Goal: Task Accomplishment & Management: Complete application form

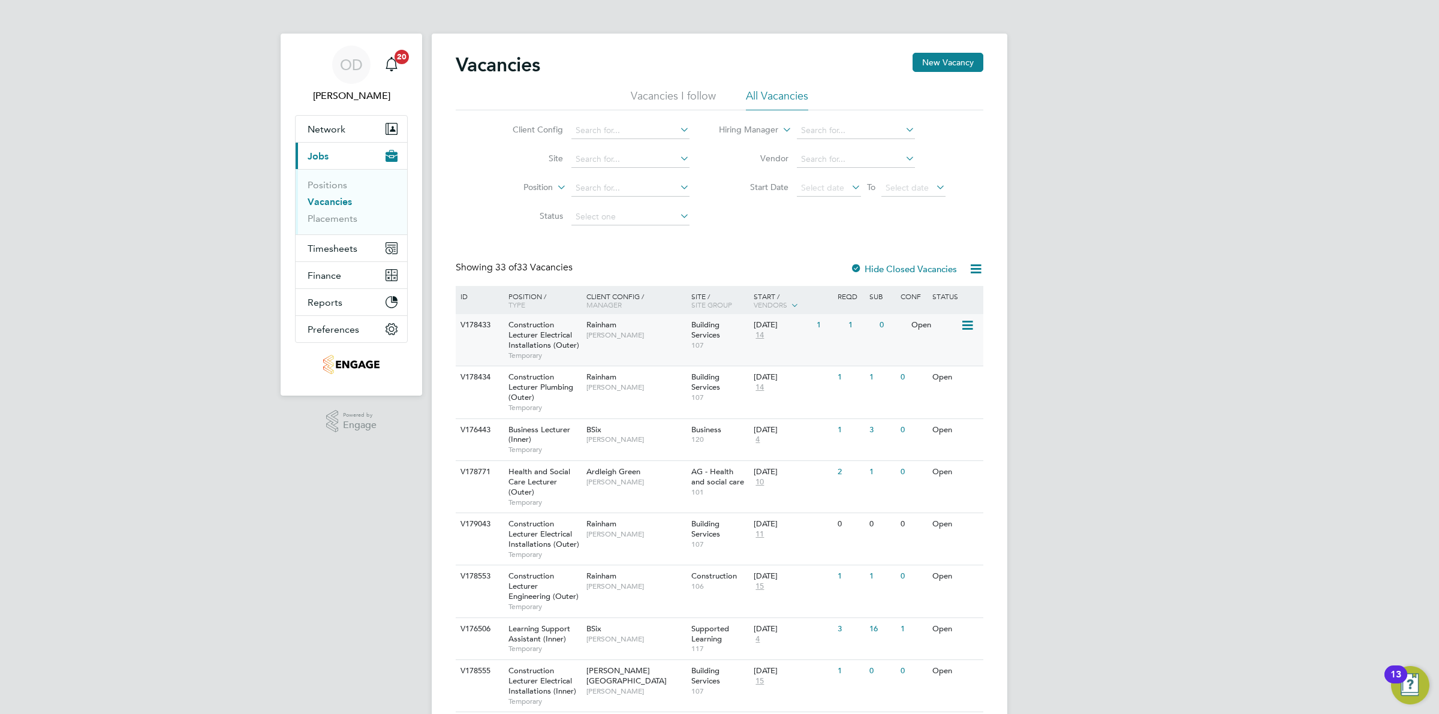
scroll to position [75, 0]
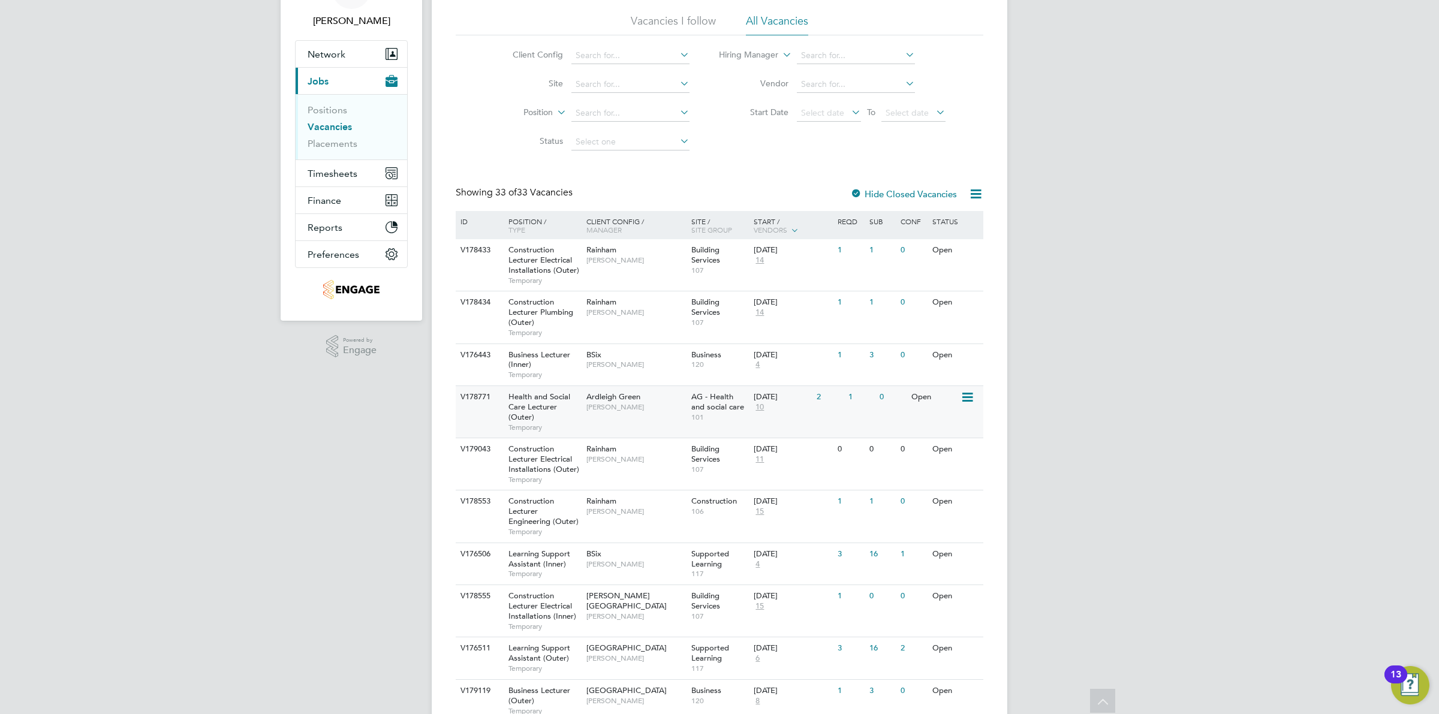
click at [754, 412] on span "10" at bounding box center [760, 407] width 12 height 10
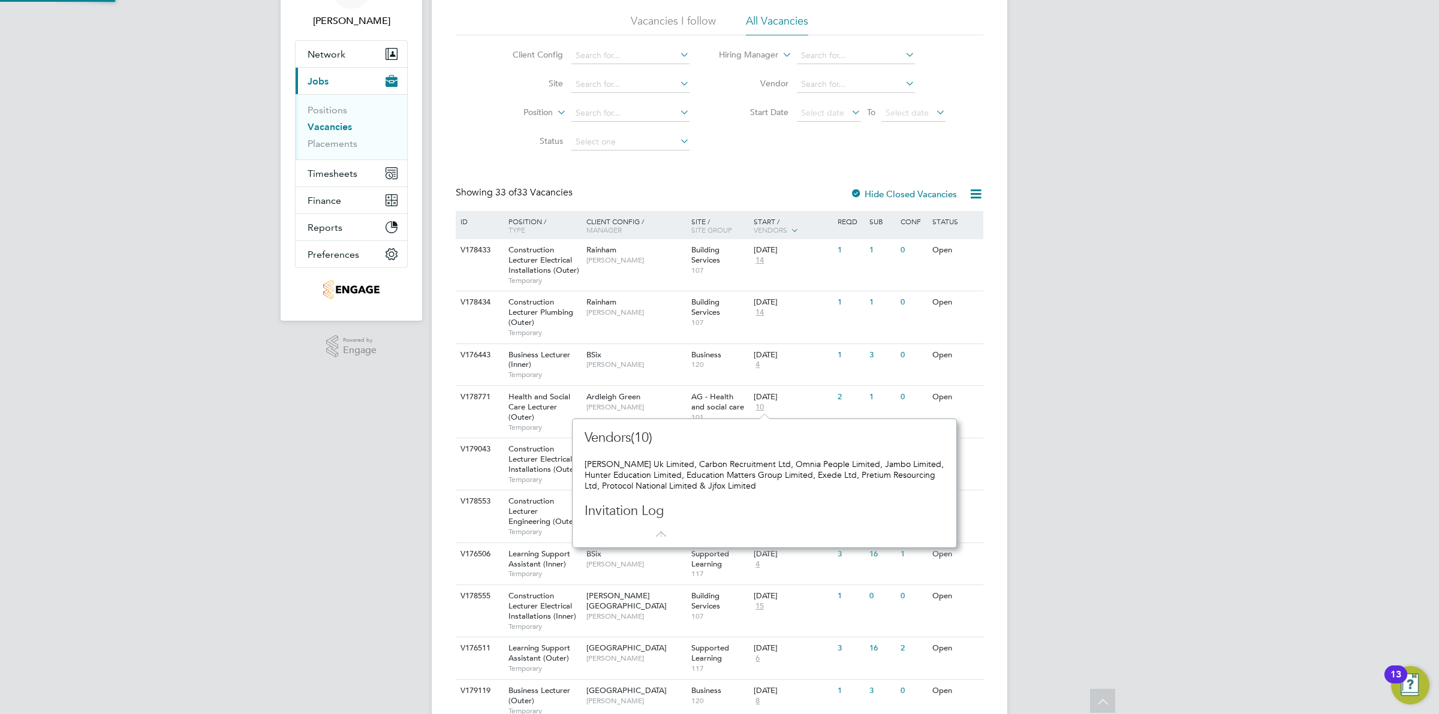
scroll to position [129, 375]
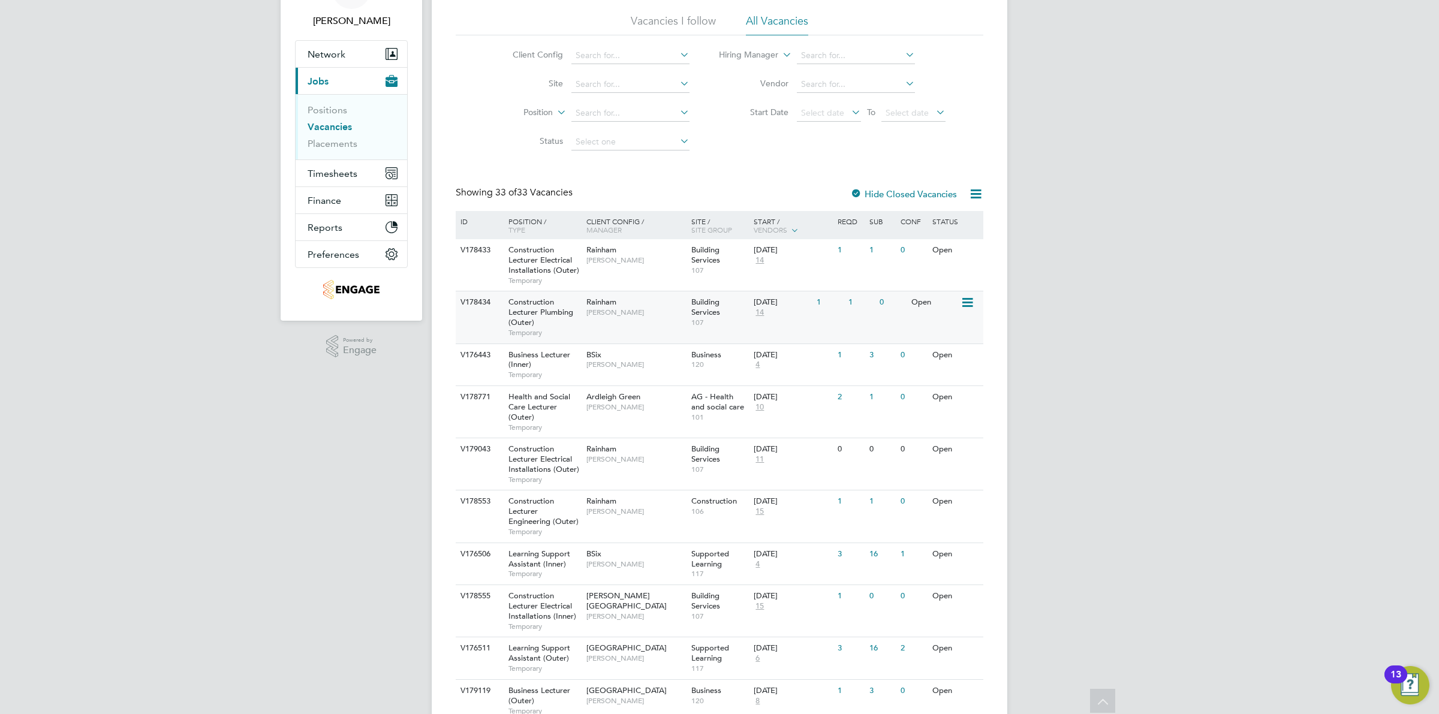
scroll to position [150, 0]
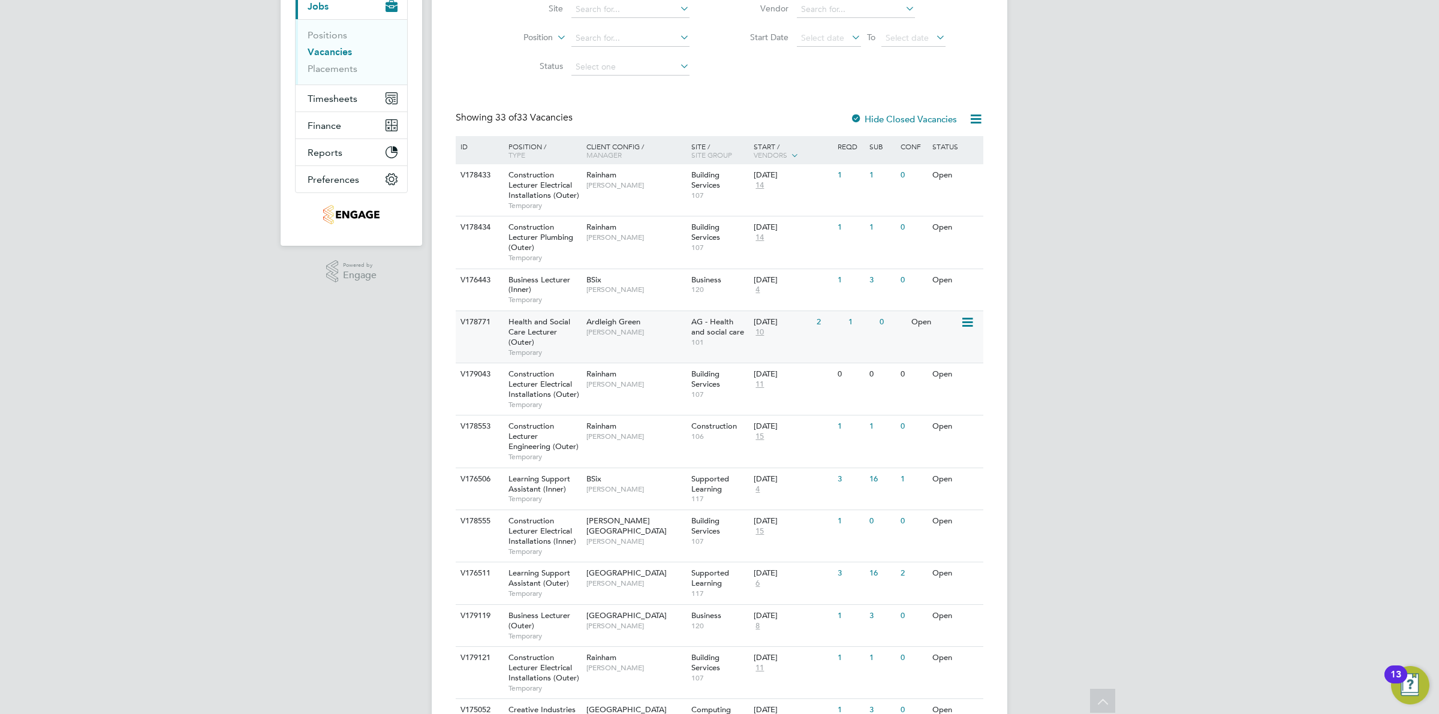
click at [811, 312] on div "[DATE] 10" at bounding box center [782, 327] width 63 height 32
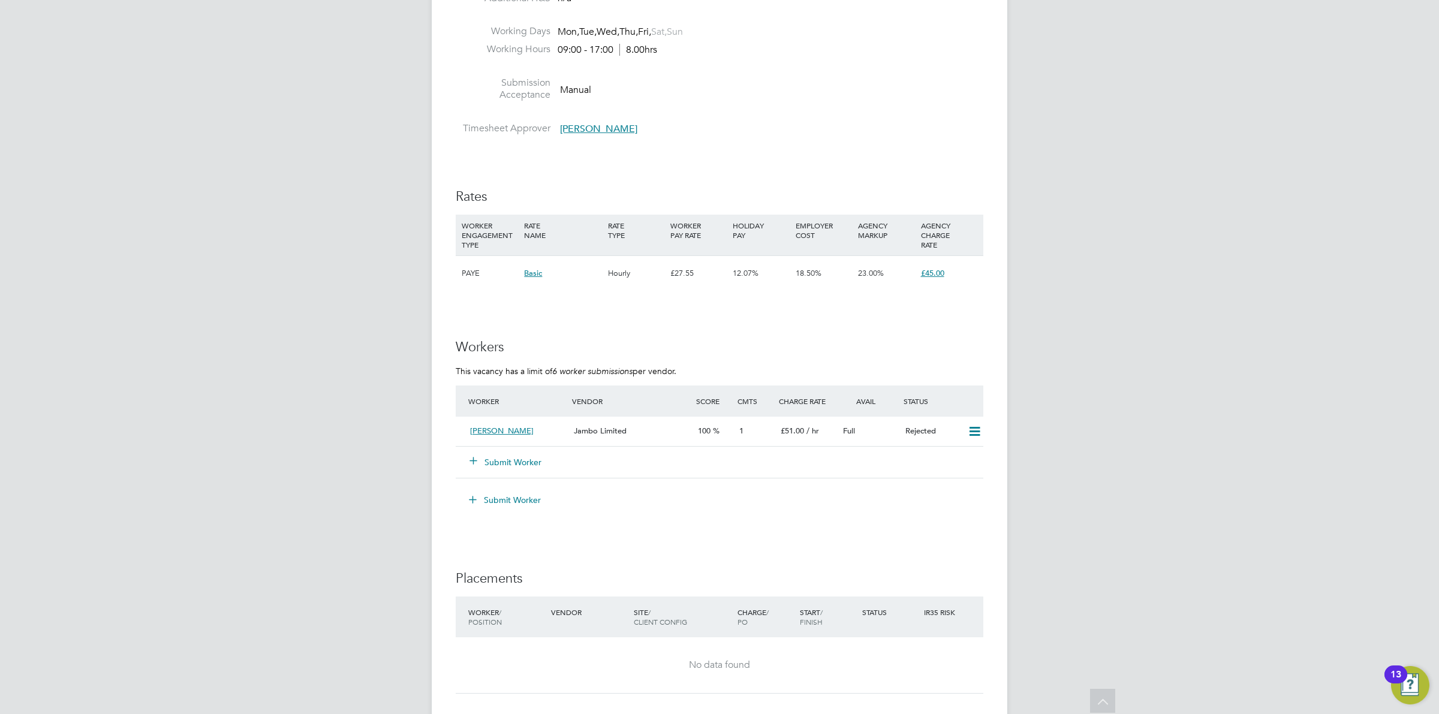
click at [493, 460] on button "Submit Worker" at bounding box center [506, 462] width 72 height 12
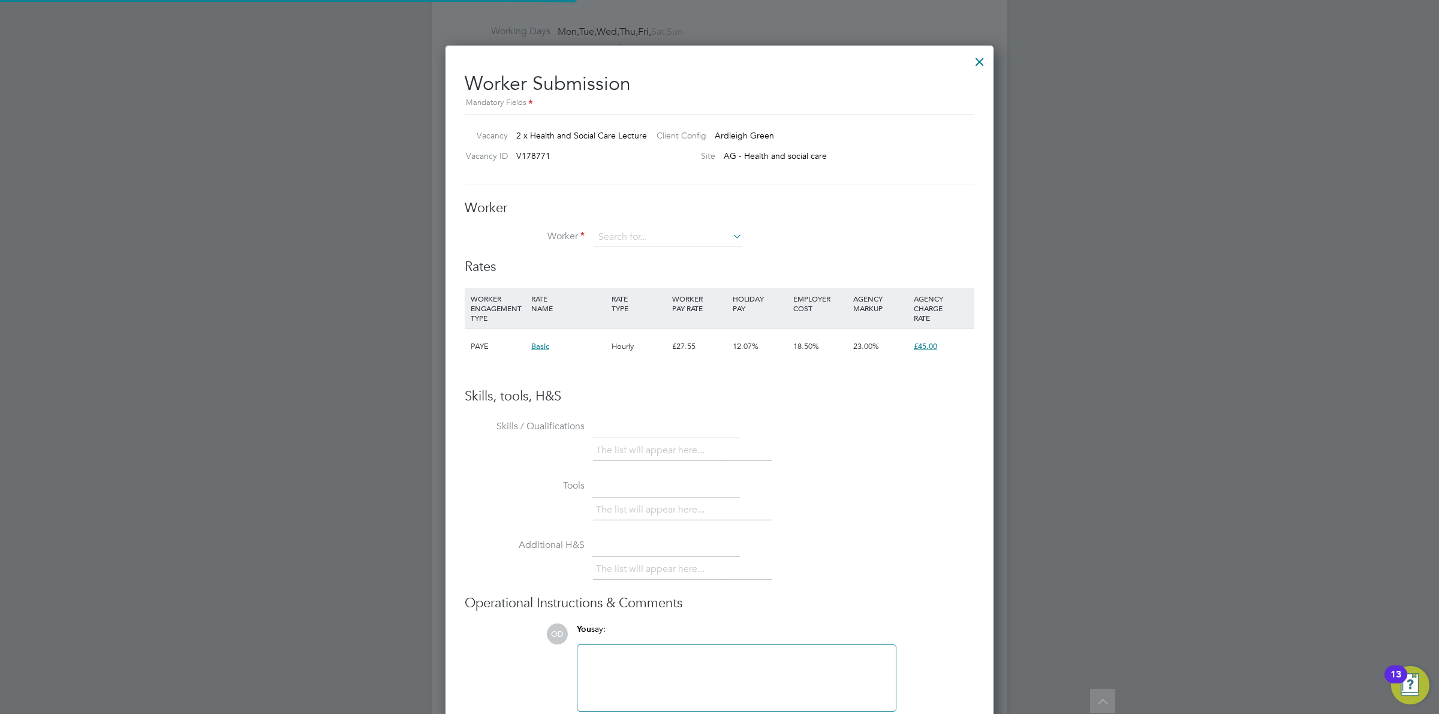
scroll to position [729, 549]
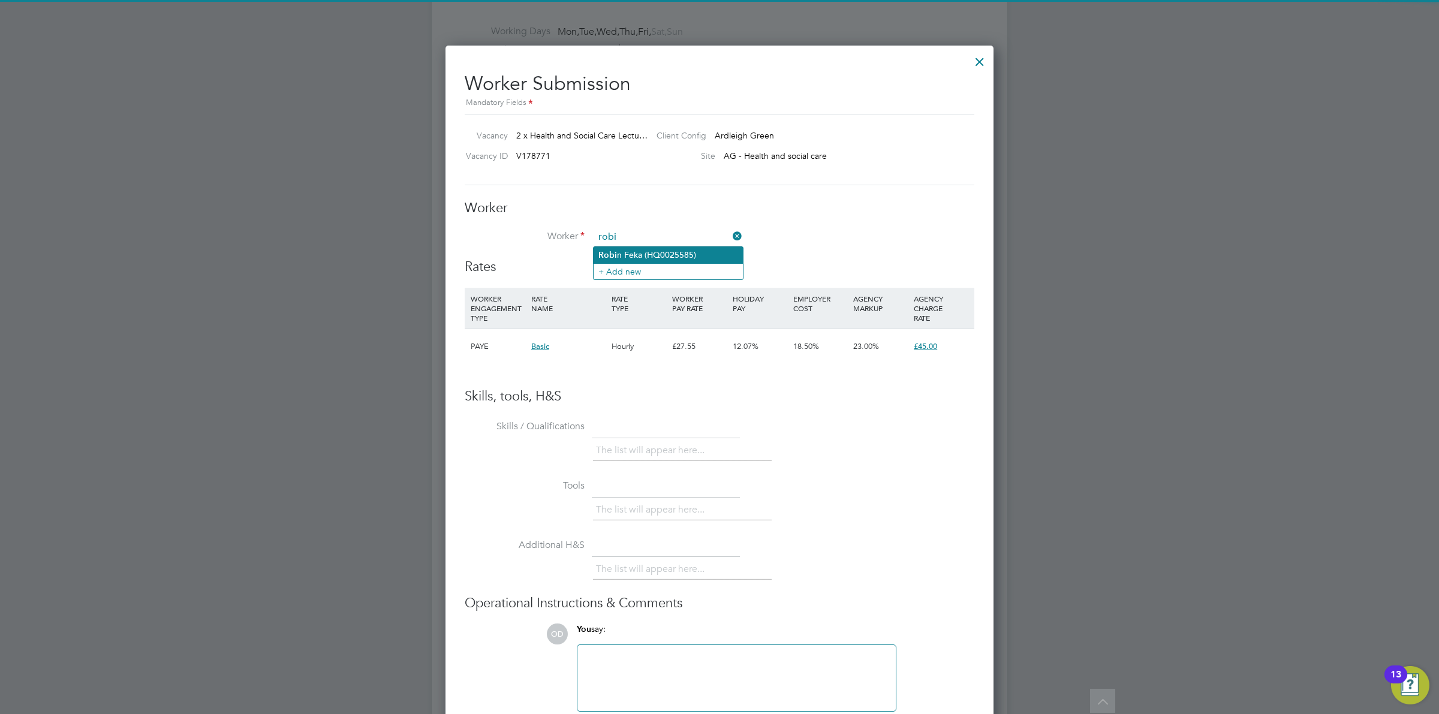
click at [681, 252] on li "Robi n Feka (HQ0025585)" at bounding box center [668, 255] width 149 height 16
type input "Robin Feka (HQ0025585)"
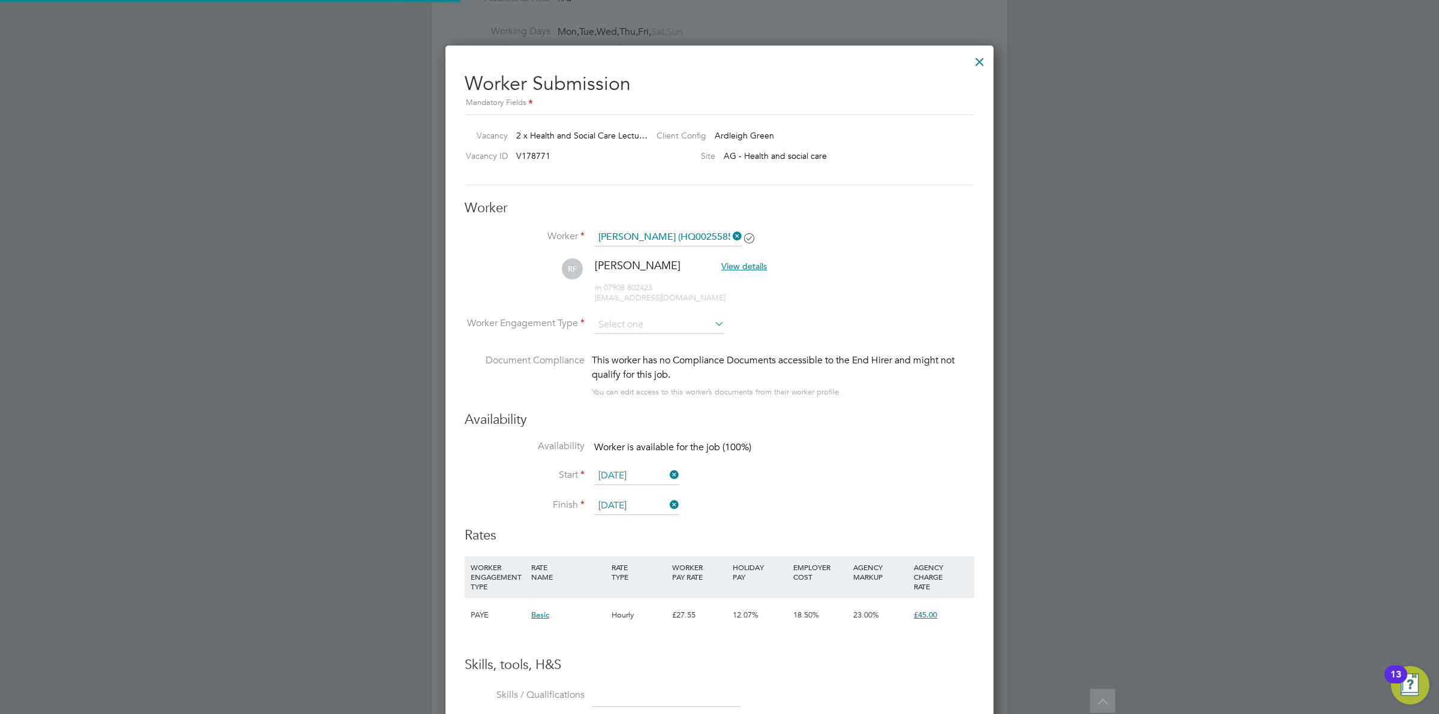
scroll to position [997, 549]
click at [657, 325] on input at bounding box center [659, 325] width 130 height 18
click at [661, 346] on li "Contract" at bounding box center [659, 343] width 131 height 16
type input "Contract"
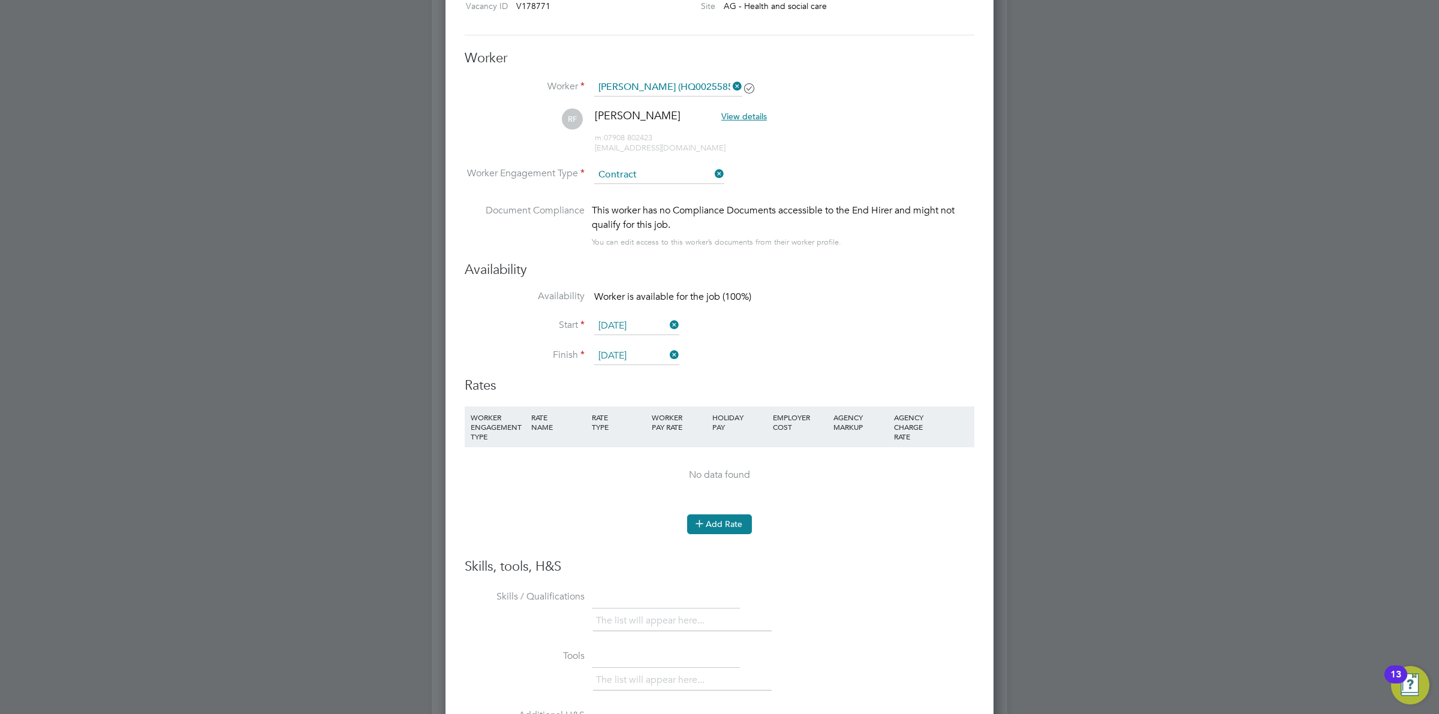
click at [718, 516] on button "Add Rate" at bounding box center [719, 524] width 65 height 19
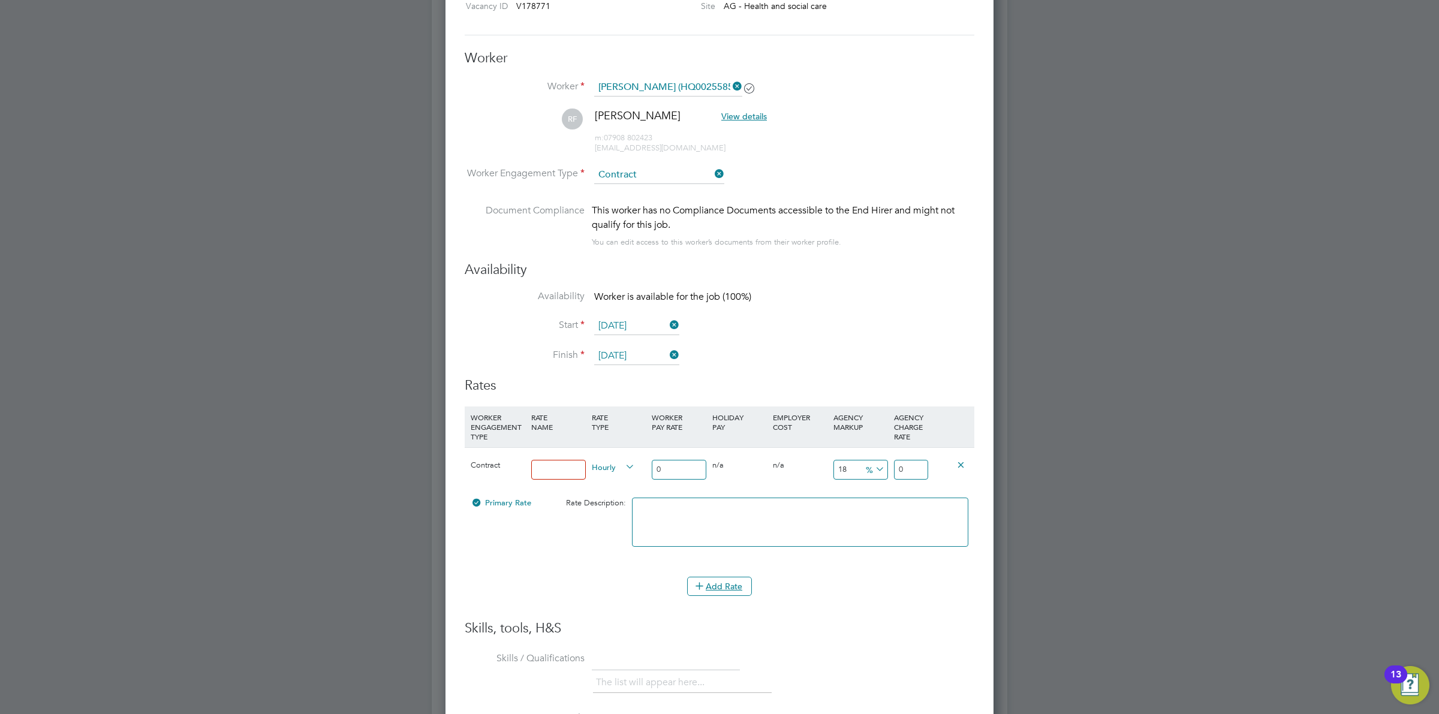
click at [578, 472] on input at bounding box center [558, 470] width 55 height 20
type input "Standard Rate"
drag, startPoint x: 665, startPoint y: 477, endPoint x: 652, endPoint y: 470, distance: 14.5
click at [653, 470] on input "0" at bounding box center [679, 470] width 55 height 20
type input "3"
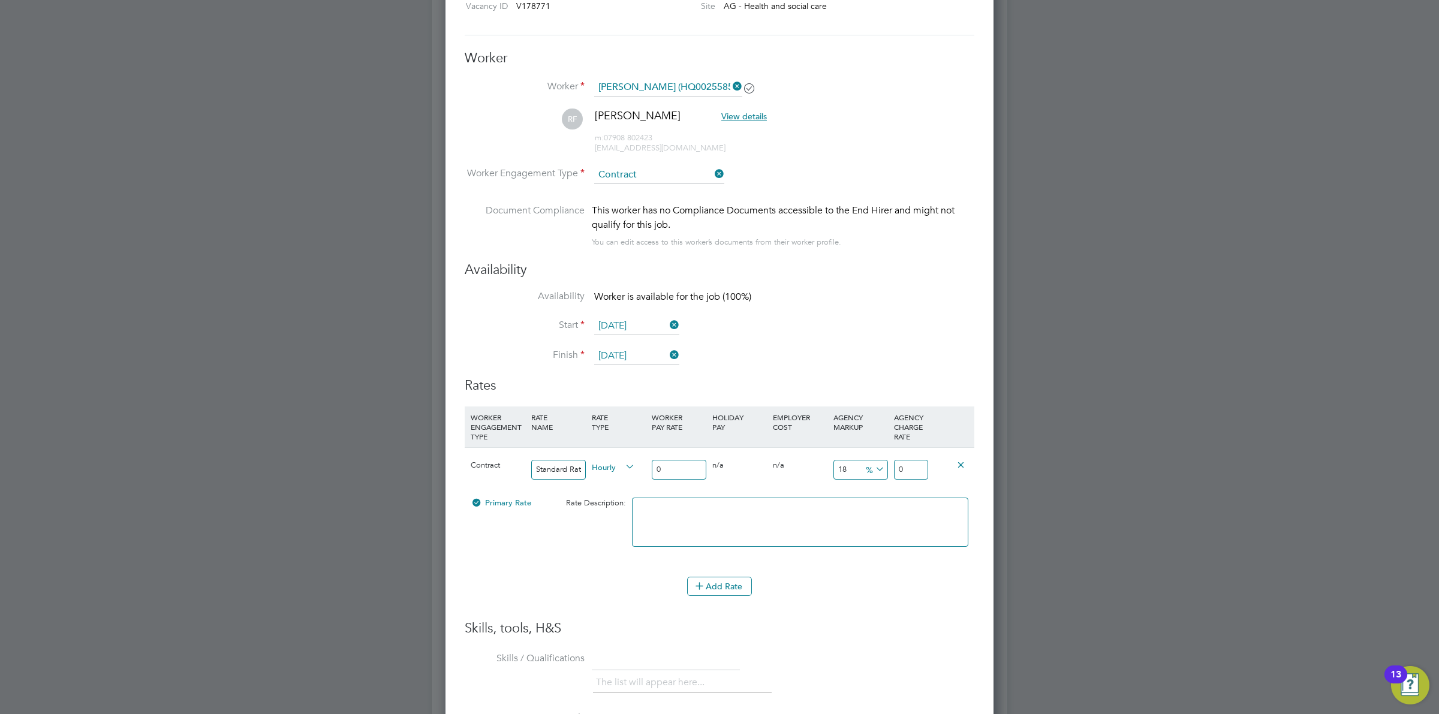
type input "3.54"
type input "37"
type input "43.66"
type input "37"
click at [850, 474] on input "18" at bounding box center [861, 470] width 55 height 20
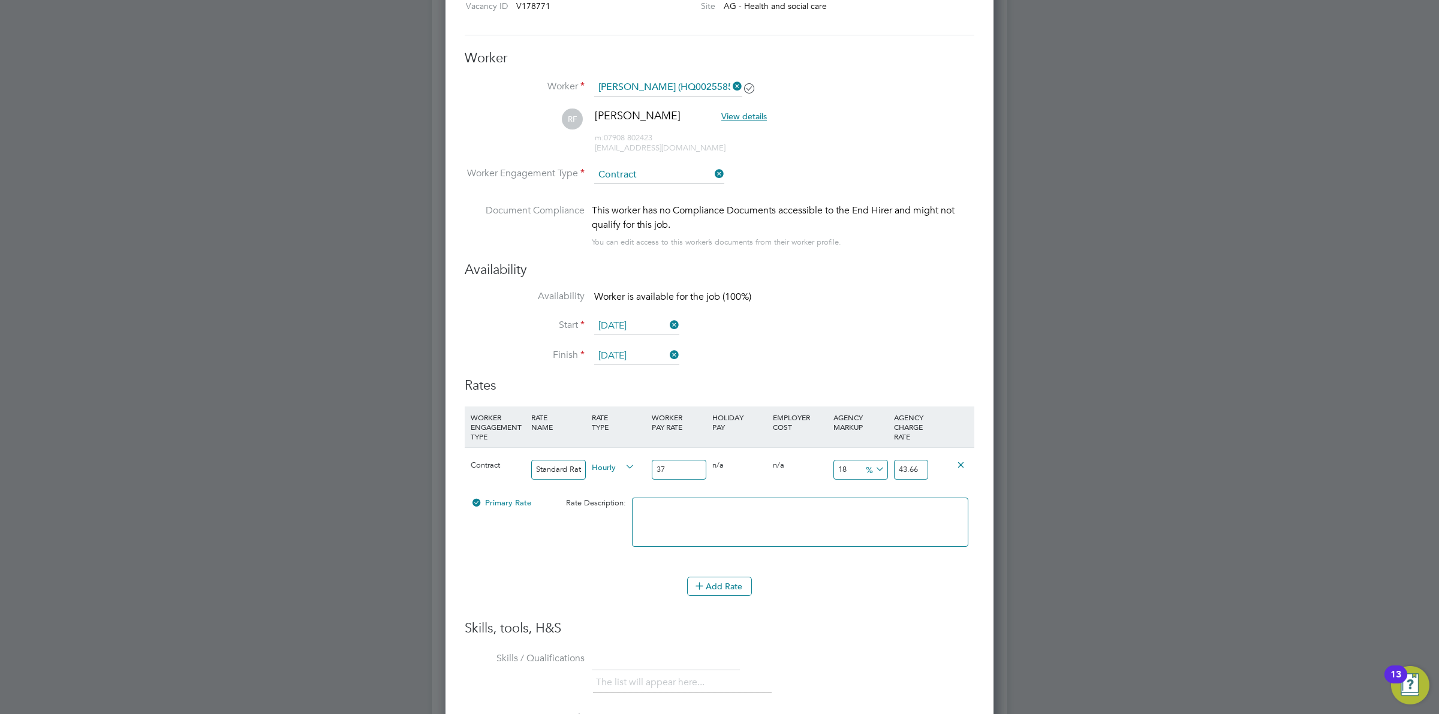
click at [873, 468] on icon at bounding box center [873, 469] width 0 height 17
click at [876, 497] on li "£" at bounding box center [875, 499] width 29 height 16
drag, startPoint x: 855, startPoint y: 468, endPoint x: 790, endPoint y: 467, distance: 64.2
click at [822, 468] on div "Contract Standard Rate Hourly 37 0 n/a 0 n/a 18 6.66 £ 43.66" at bounding box center [720, 469] width 510 height 44
type input "1"
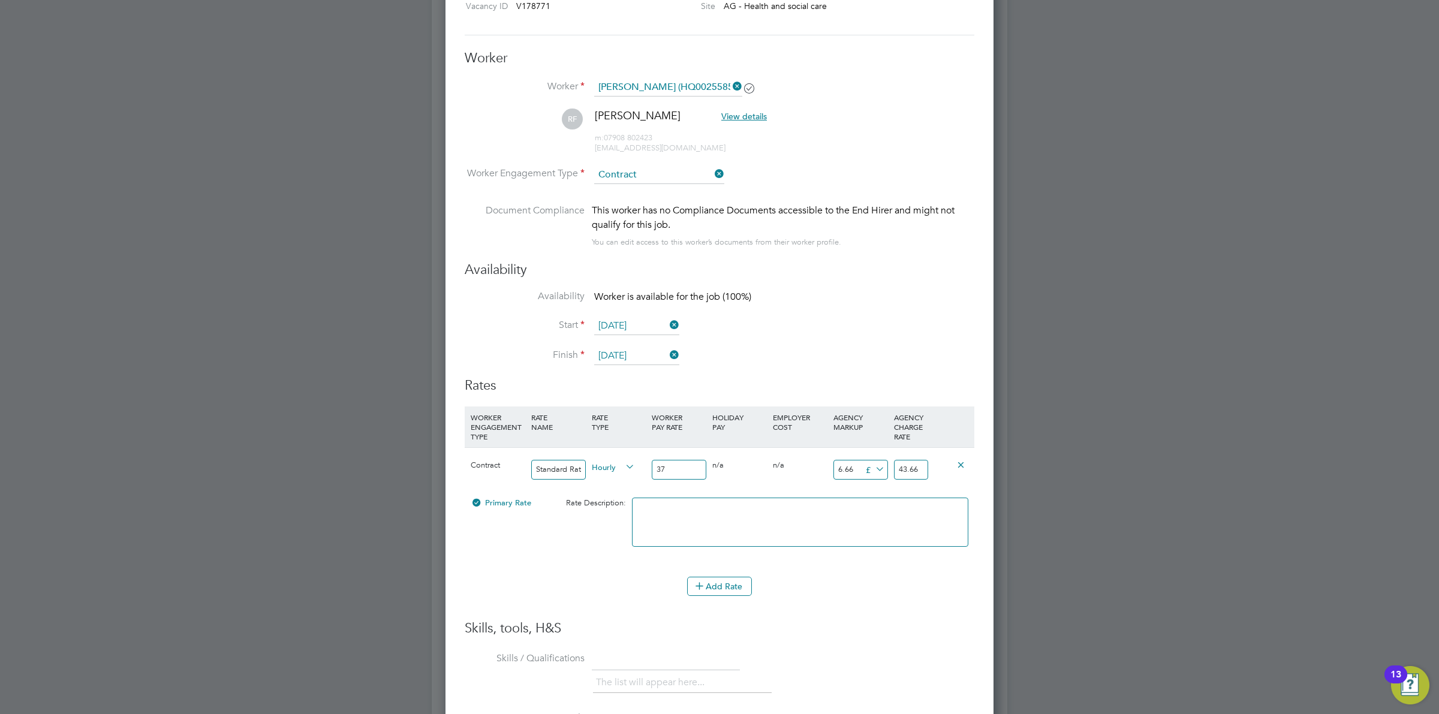
type input "38"
type input "13"
type input "50"
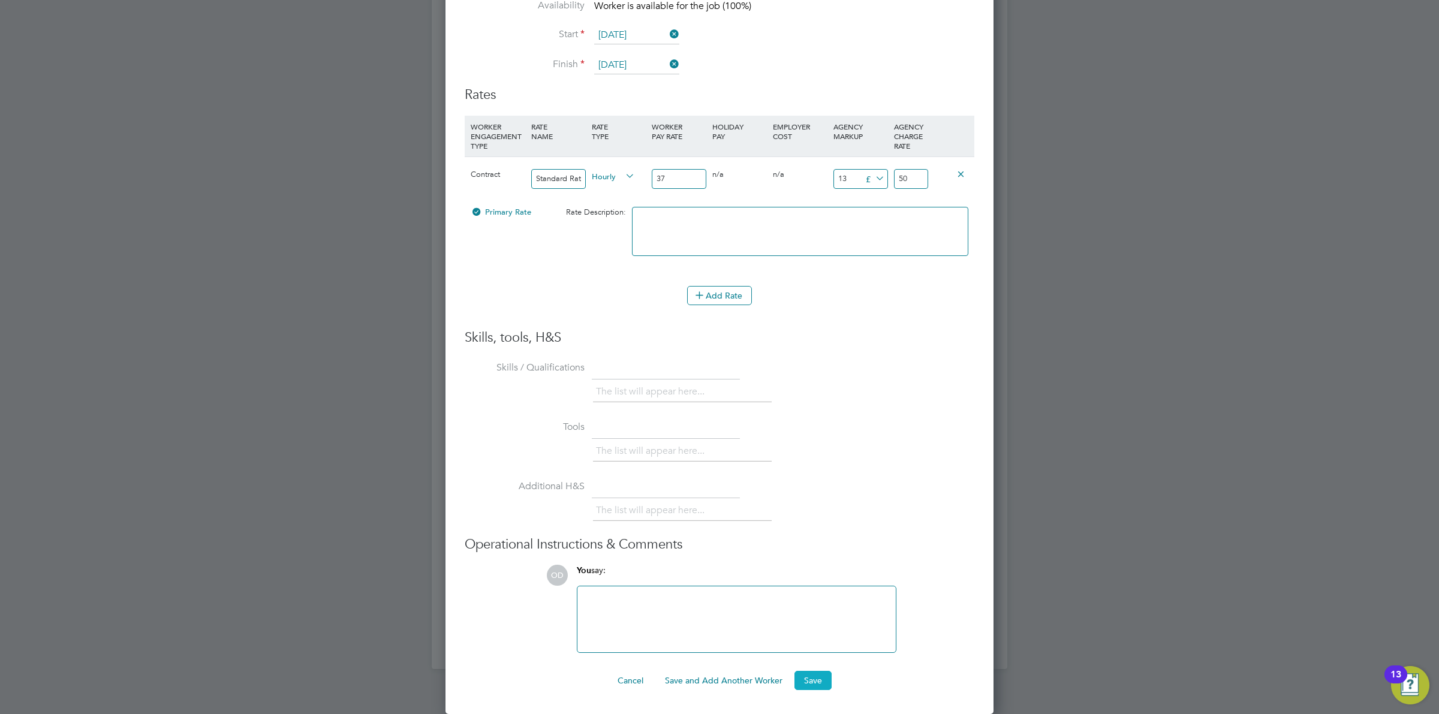
type input "13"
click at [819, 681] on button "Save" at bounding box center [813, 680] width 37 height 19
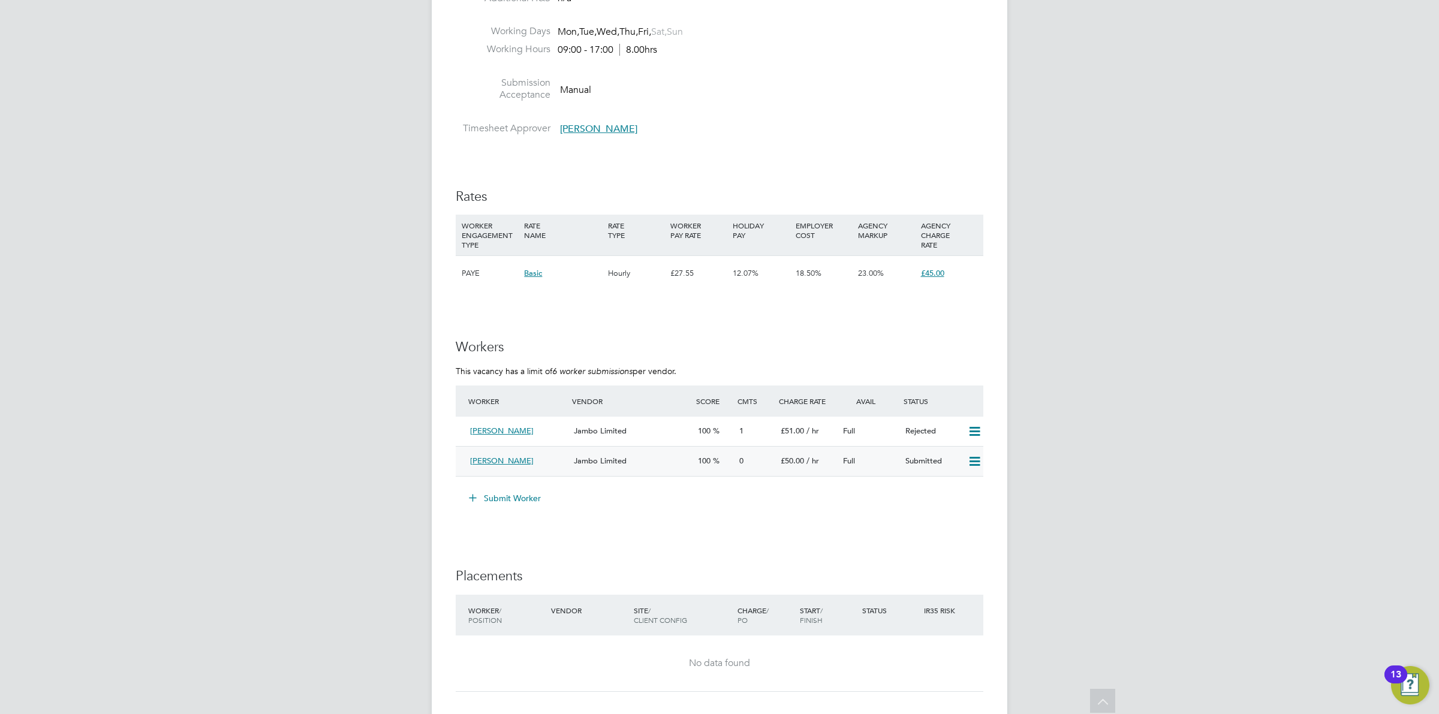
click at [711, 456] on span "100" at bounding box center [704, 461] width 13 height 10
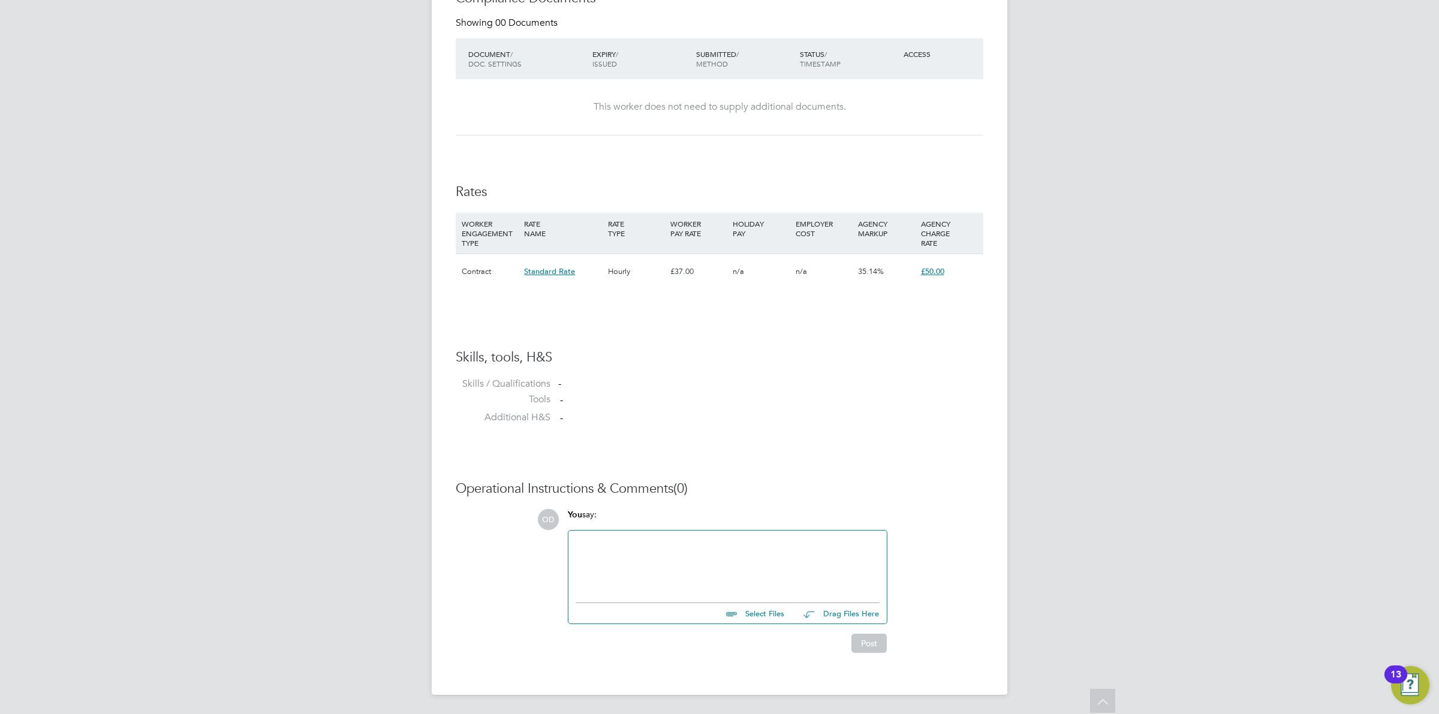
click at [747, 615] on input "file" at bounding box center [790, 611] width 180 height 17
type input "C:\fakepath\Robin.doc"
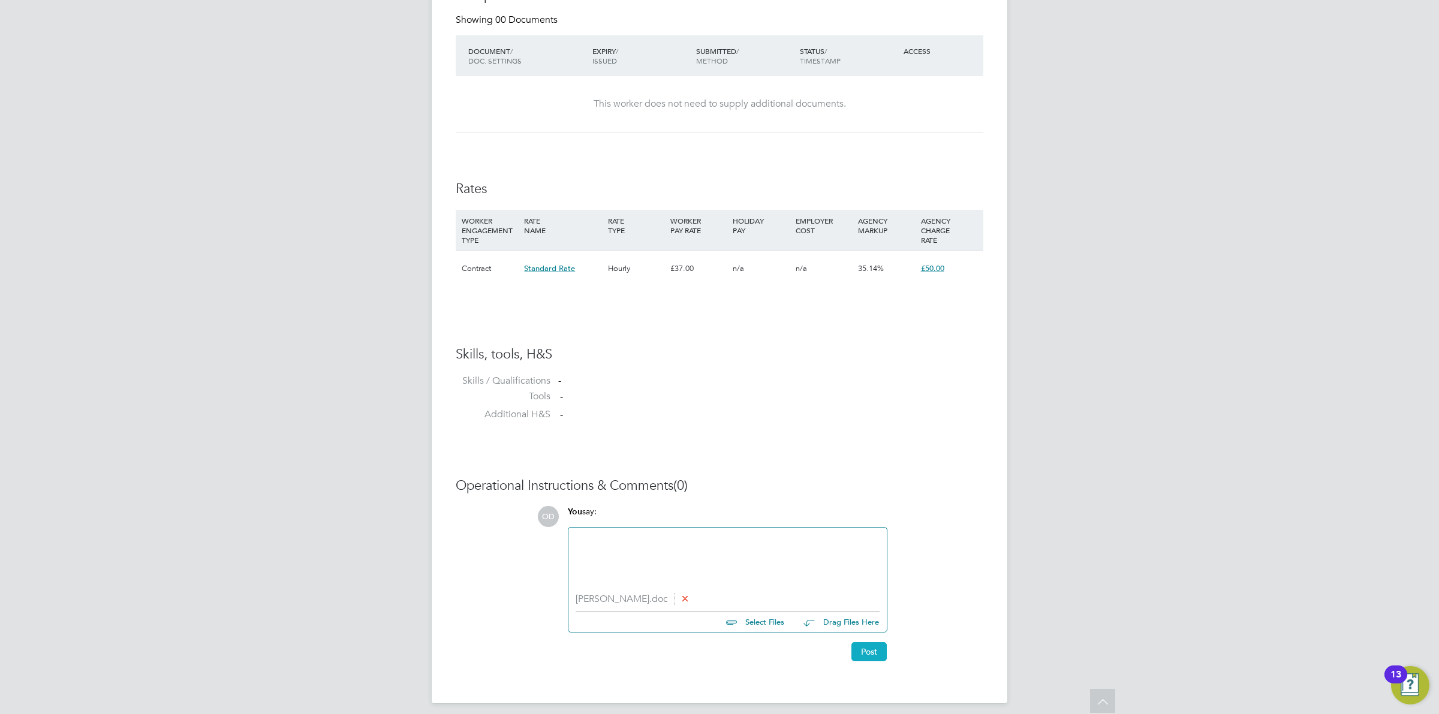
click at [859, 655] on button "Post" at bounding box center [869, 651] width 35 height 19
